Goal: Task Accomplishment & Management: Manage account settings

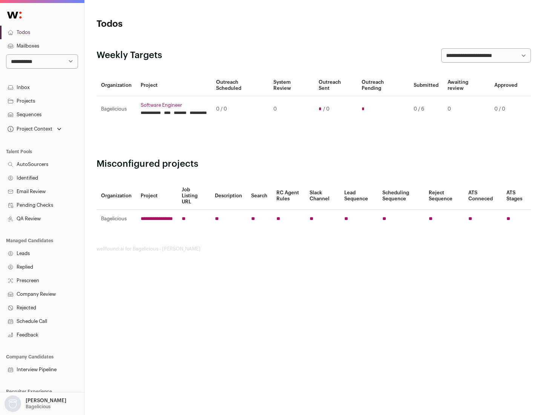
click at [42, 101] on link "Projects" at bounding box center [42, 101] width 84 height 14
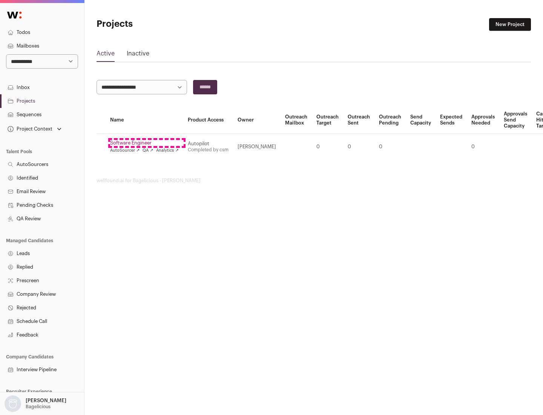
click at [147, 143] on link "Software Engineer" at bounding box center [144, 143] width 69 height 6
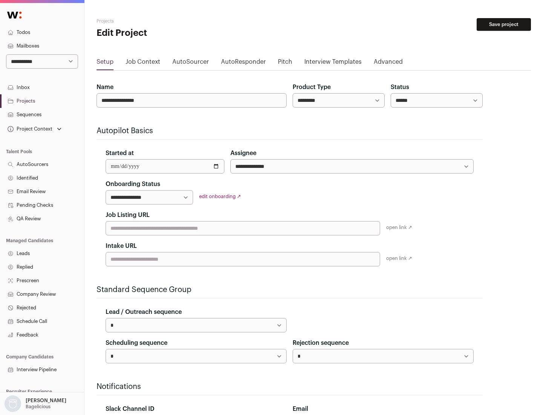
click at [504, 25] on button "Save project" at bounding box center [504, 24] width 54 height 13
